Goal: Find contact information: Find contact information

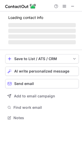
scroll to position [113, 82]
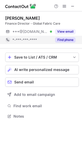
click at [62, 41] on button "Find phone" at bounding box center [65, 39] width 20 height 5
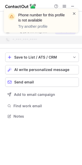
click at [74, 13] on span at bounding box center [74, 13] width 4 height 5
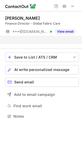
scroll to position [3, 3]
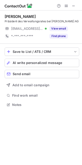
scroll to position [117, 82]
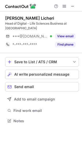
scroll to position [3, 3]
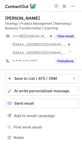
scroll to position [134, 82]
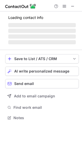
scroll to position [113, 82]
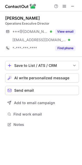
scroll to position [3, 3]
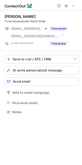
scroll to position [121, 82]
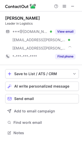
scroll to position [129, 82]
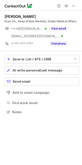
scroll to position [126, 82]
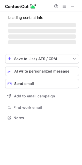
scroll to position [117, 82]
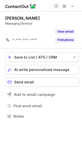
scroll to position [3, 3]
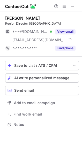
scroll to position [121, 82]
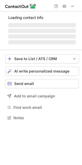
scroll to position [126, 82]
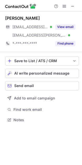
scroll to position [116, 82]
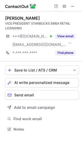
scroll to position [126, 82]
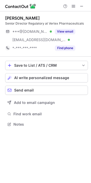
scroll to position [121, 91]
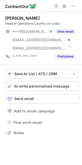
scroll to position [129, 82]
click at [73, 8] on span at bounding box center [73, 6] width 4 height 4
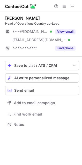
click at [60, 55] on div "Marco Vanoli Head of Operations Country co-Lead ***@gmail.com Verified ***@libe…" at bounding box center [42, 33] width 74 height 45
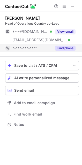
click at [62, 47] on button "Find phone" at bounding box center [65, 48] width 20 height 5
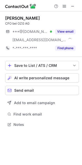
scroll to position [121, 82]
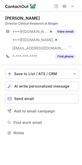
scroll to position [3, 3]
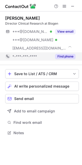
click at [65, 57] on button "Find phone" at bounding box center [65, 56] width 20 height 5
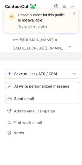
scroll to position [121, 82]
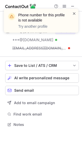
click at [75, 13] on span at bounding box center [74, 13] width 4 height 5
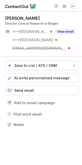
click at [71, 7] on span at bounding box center [73, 6] width 4 height 4
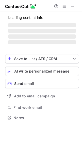
scroll to position [114, 82]
click at [65, 43] on span "‌" at bounding box center [42, 42] width 68 height 4
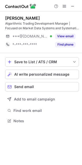
scroll to position [117, 82]
click at [65, 43] on button "Find phone" at bounding box center [65, 44] width 20 height 5
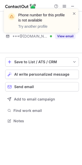
scroll to position [109, 82]
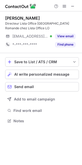
scroll to position [117, 82]
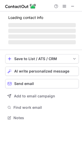
scroll to position [117, 82]
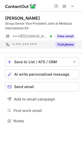
click at [67, 44] on button "Find phone" at bounding box center [65, 44] width 20 height 5
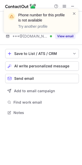
scroll to position [109, 82]
click at [75, 12] on span at bounding box center [74, 13] width 4 height 5
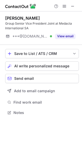
click at [73, 6] on div "Phone number for this profile is not available Try another profile" at bounding box center [41, 9] width 83 height 10
click at [73, 5] on span at bounding box center [73, 6] width 4 height 4
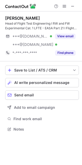
scroll to position [126, 82]
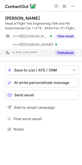
click at [67, 52] on button "Find phone" at bounding box center [65, 52] width 20 height 5
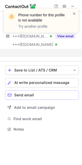
scroll to position [3, 3]
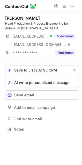
scroll to position [114, 82]
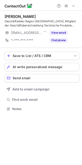
scroll to position [117, 82]
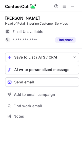
scroll to position [113, 82]
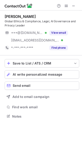
scroll to position [126, 82]
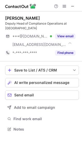
scroll to position [126, 82]
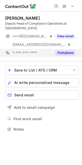
click at [68, 51] on button "Find phone" at bounding box center [65, 52] width 20 height 5
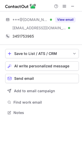
scroll to position [109, 82]
click at [70, 7] on button at bounding box center [73, 6] width 6 height 6
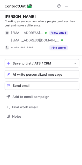
scroll to position [126, 82]
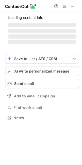
scroll to position [121, 82]
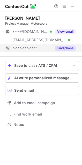
click at [63, 47] on button "Find phone" at bounding box center [65, 48] width 20 height 5
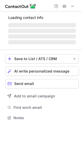
scroll to position [114, 82]
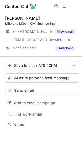
scroll to position [121, 82]
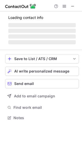
scroll to position [121, 82]
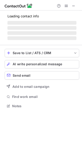
scroll to position [114, 82]
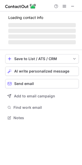
scroll to position [113, 82]
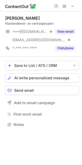
scroll to position [121, 82]
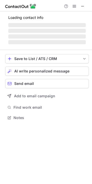
scroll to position [114, 92]
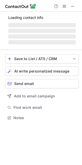
scroll to position [121, 82]
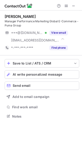
scroll to position [126, 82]
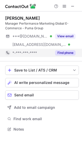
click at [68, 51] on button "Find phone" at bounding box center [65, 52] width 20 height 5
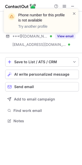
scroll to position [3, 3]
